Goal: Task Accomplishment & Management: Use online tool/utility

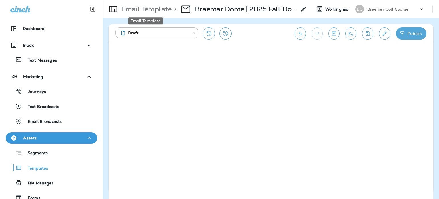
click at [149, 8] on p "Email Template" at bounding box center [145, 9] width 53 height 9
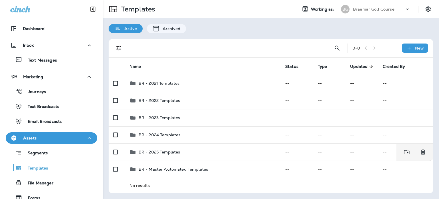
click at [171, 152] on p "BR - 2025 Templates" at bounding box center [160, 152] width 42 height 5
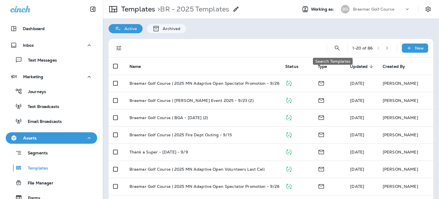
click at [334, 47] on icon "Search Templates" at bounding box center [337, 48] width 7 height 7
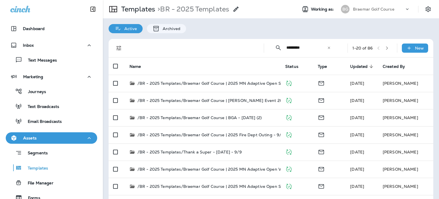
type input "*********"
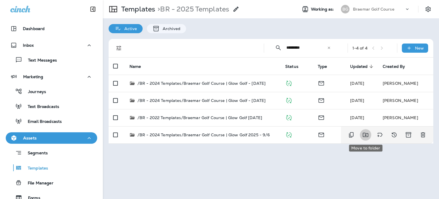
click at [367, 137] on icon "Move to folder" at bounding box center [365, 134] width 7 height 7
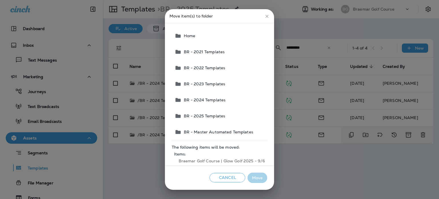
click at [203, 114] on span "BR - 2025 Templates" at bounding box center [220, 116] width 96 height 16
click at [183, 114] on span "BR - 2025 Templates" at bounding box center [220, 116] width 96 height 16
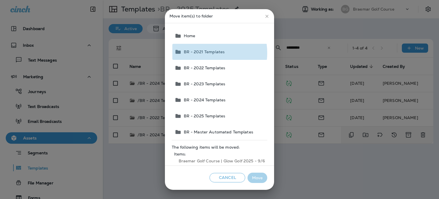
click at [196, 53] on span "BR - 2021 Templates" at bounding box center [203, 51] width 43 height 5
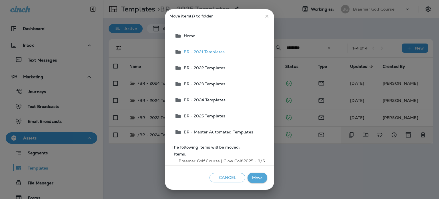
click at [203, 118] on span "BR - 2025 Templates" at bounding box center [220, 116] width 96 height 16
click at [204, 115] on span "BR - 2025 Templates" at bounding box center [220, 116] width 96 height 16
click at [176, 115] on span "BR - 2025 Templates" at bounding box center [220, 116] width 96 height 16
click at [233, 174] on button "Cancel" at bounding box center [228, 177] width 36 height 9
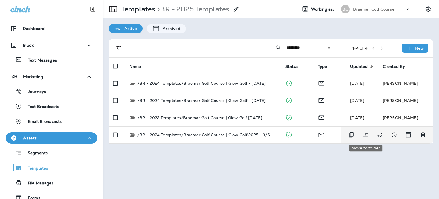
click at [363, 137] on icon "Move to folder" at bounding box center [365, 134] width 7 height 7
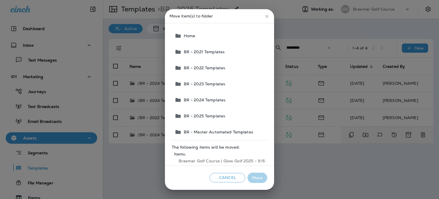
click at [215, 117] on span "BR - 2025 Templates" at bounding box center [220, 116] width 96 height 16
drag, startPoint x: 215, startPoint y: 116, endPoint x: 215, endPoint y: 111, distance: 4.9
click at [215, 116] on span "BR - 2025 Templates" at bounding box center [220, 116] width 96 height 16
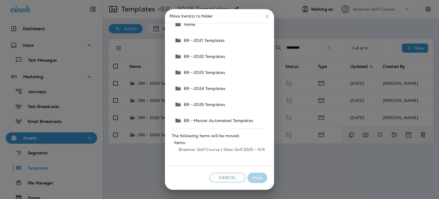
click at [211, 98] on span "BR - 2025 Templates" at bounding box center [220, 104] width 96 height 16
click at [265, 16] on button "close" at bounding box center [267, 16] width 10 height 10
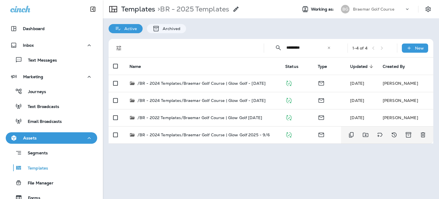
click at [142, 7] on p "Templates" at bounding box center [137, 9] width 36 height 9
click at [368, 134] on icon "Move to folder" at bounding box center [365, 134] width 7 height 7
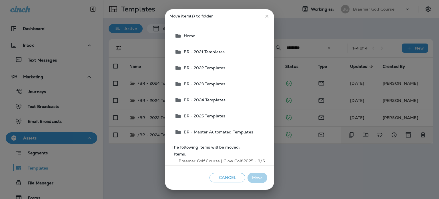
click at [220, 115] on span "BR - 2025 Templates" at bounding box center [204, 116] width 44 height 5
click at [263, 174] on button "Move" at bounding box center [258, 178] width 20 height 11
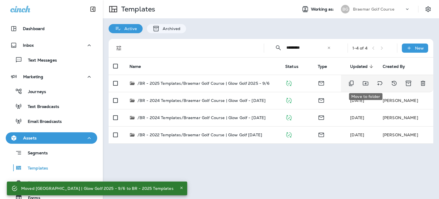
click at [364, 84] on icon "Move to folder" at bounding box center [365, 83] width 7 height 7
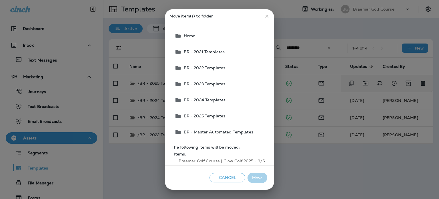
click at [220, 115] on span "BR - 2025 Templates" at bounding box center [204, 116] width 44 height 5
click at [260, 175] on button "Move" at bounding box center [258, 178] width 20 height 11
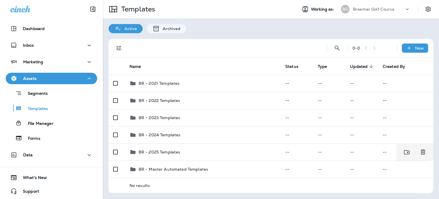
click at [200, 149] on div "BR - 2025 Templates" at bounding box center [203, 151] width 147 height 7
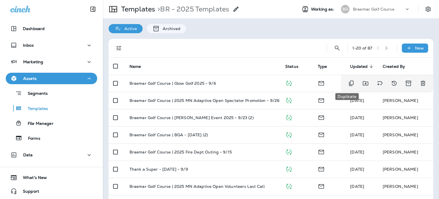
click at [348, 83] on icon "Duplicate" at bounding box center [351, 83] width 7 height 7
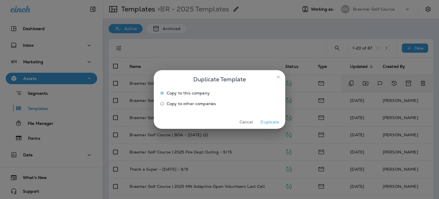
click at [274, 123] on button "Duplicate" at bounding box center [269, 122] width 21 height 9
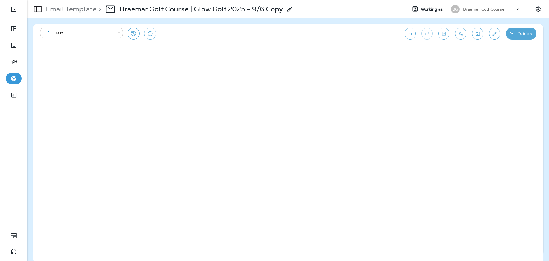
click at [271, 11] on p "Braemar Golf Course | Glow Golf 2025 - 9/6 Copy" at bounding box center [201, 9] width 163 height 9
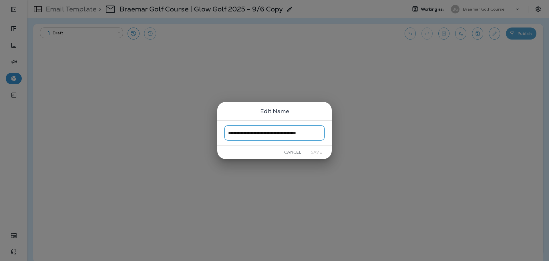
scroll to position [0, 4]
click at [313, 136] on input "**********" at bounding box center [274, 132] width 101 height 15
click at [304, 133] on input "**********" at bounding box center [274, 132] width 101 height 15
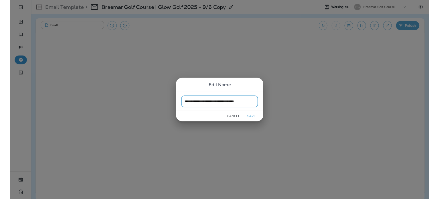
scroll to position [0, 0]
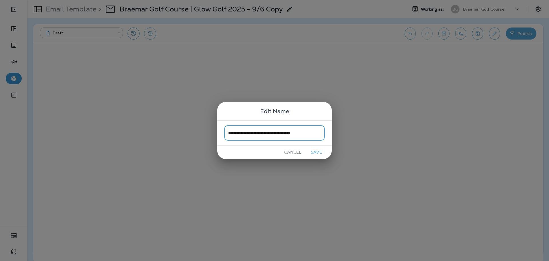
type input "**********"
click at [319, 154] on button "Save" at bounding box center [316, 152] width 21 height 9
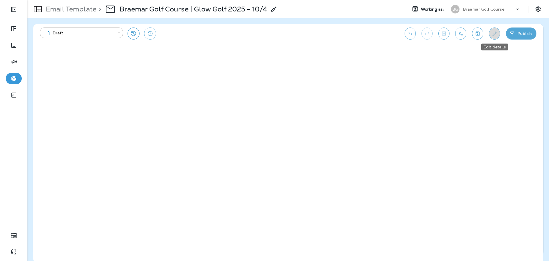
click at [439, 34] on button "Edit details" at bounding box center [494, 33] width 11 height 12
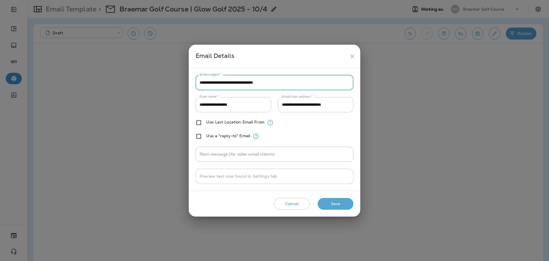
drag, startPoint x: 287, startPoint y: 81, endPoint x: 179, endPoint y: 83, distance: 107.9
click at [179, 83] on div "**********" at bounding box center [274, 130] width 549 height 261
click at [217, 82] on input "**********" at bounding box center [275, 82] width 158 height 15
drag, startPoint x: 220, startPoint y: 83, endPoint x: 179, endPoint y: 83, distance: 41.5
click at [179, 83] on div "**********" at bounding box center [274, 130] width 549 height 261
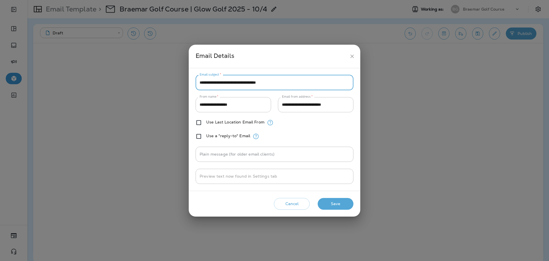
type input "**********"
click at [323, 199] on button "Save" at bounding box center [336, 204] width 36 height 12
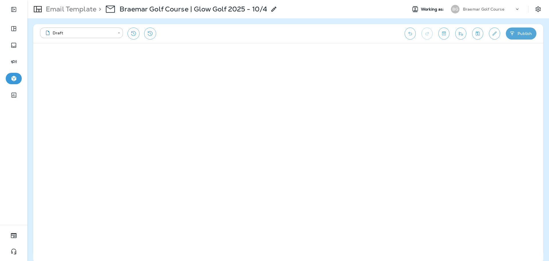
click at [439, 32] on icon "Save" at bounding box center [478, 33] width 4 height 4
click at [439, 34] on button "Send test email" at bounding box center [460, 33] width 11 height 12
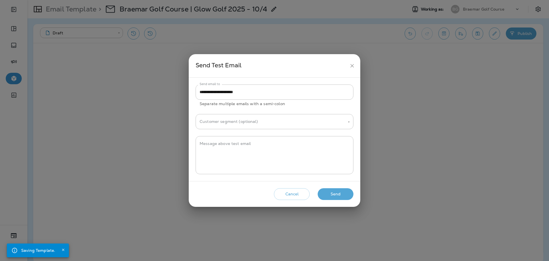
click at [347, 193] on button "Send" at bounding box center [336, 194] width 36 height 12
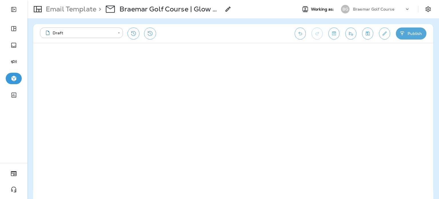
click at [374, 9] on p "Braemar Golf Course" at bounding box center [373, 9] width 41 height 5
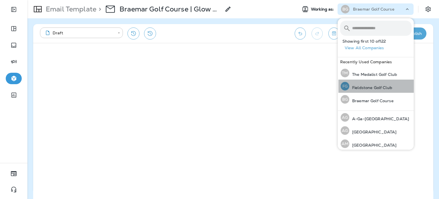
click at [380, 92] on div "FG Fieldstone Golf Club" at bounding box center [367, 86] width 56 height 13
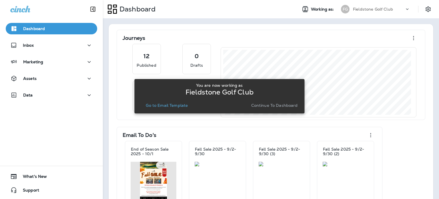
click at [273, 106] on p "Continue to Dashboard" at bounding box center [274, 105] width 47 height 5
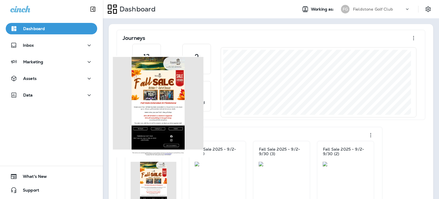
click at [161, 180] on img at bounding box center [154, 187] width 46 height 50
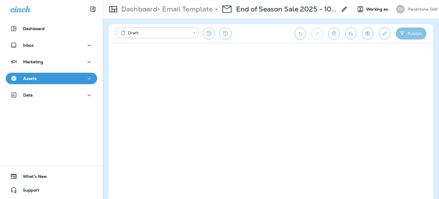
click at [403, 31] on icon "button" at bounding box center [403, 34] width 6 height 6
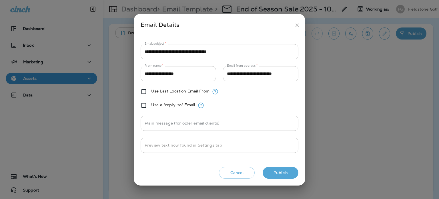
click at [283, 174] on button "Publish" at bounding box center [281, 173] width 36 height 12
